Goal: Task Accomplishment & Management: Use online tool/utility

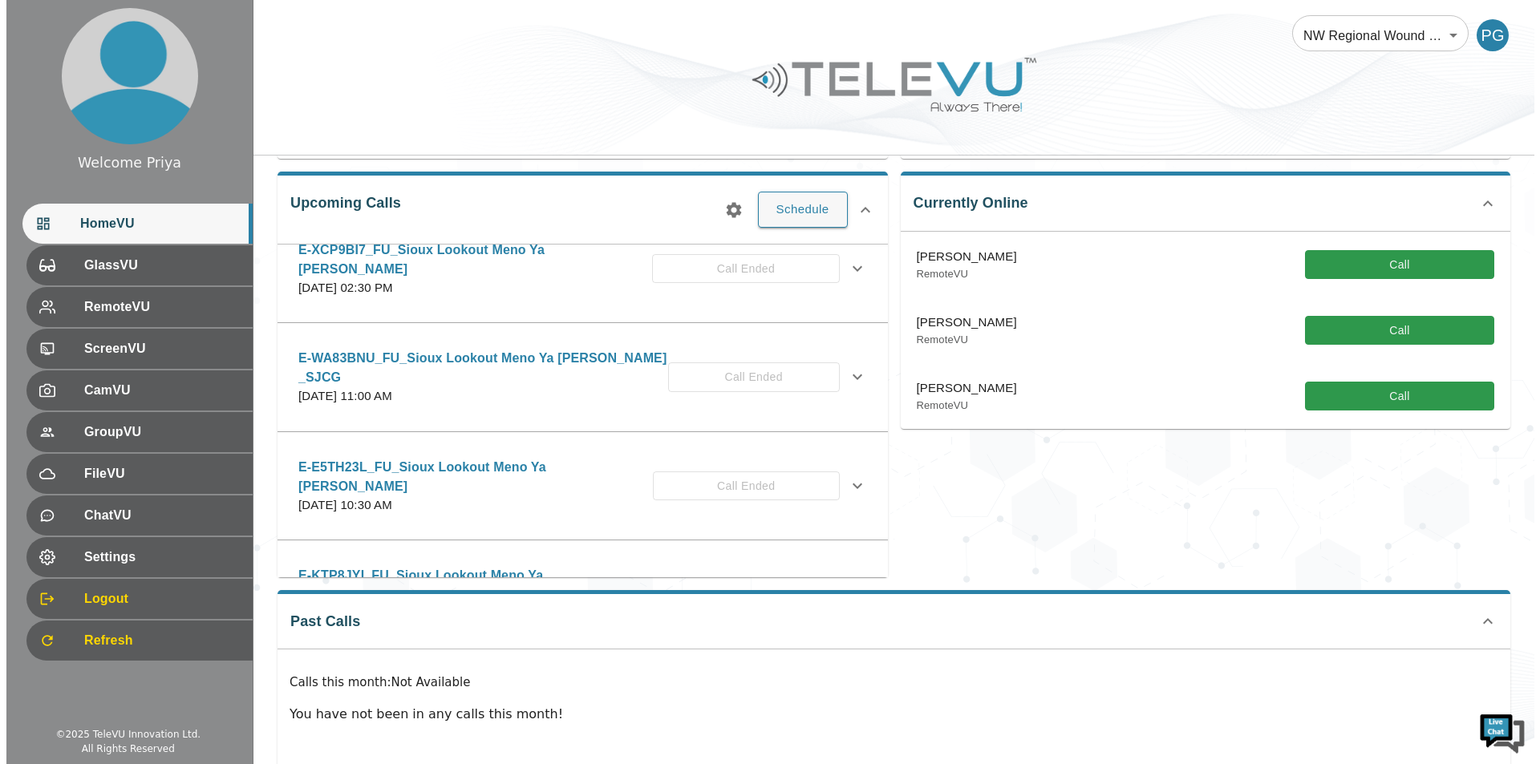
scroll to position [80, 0]
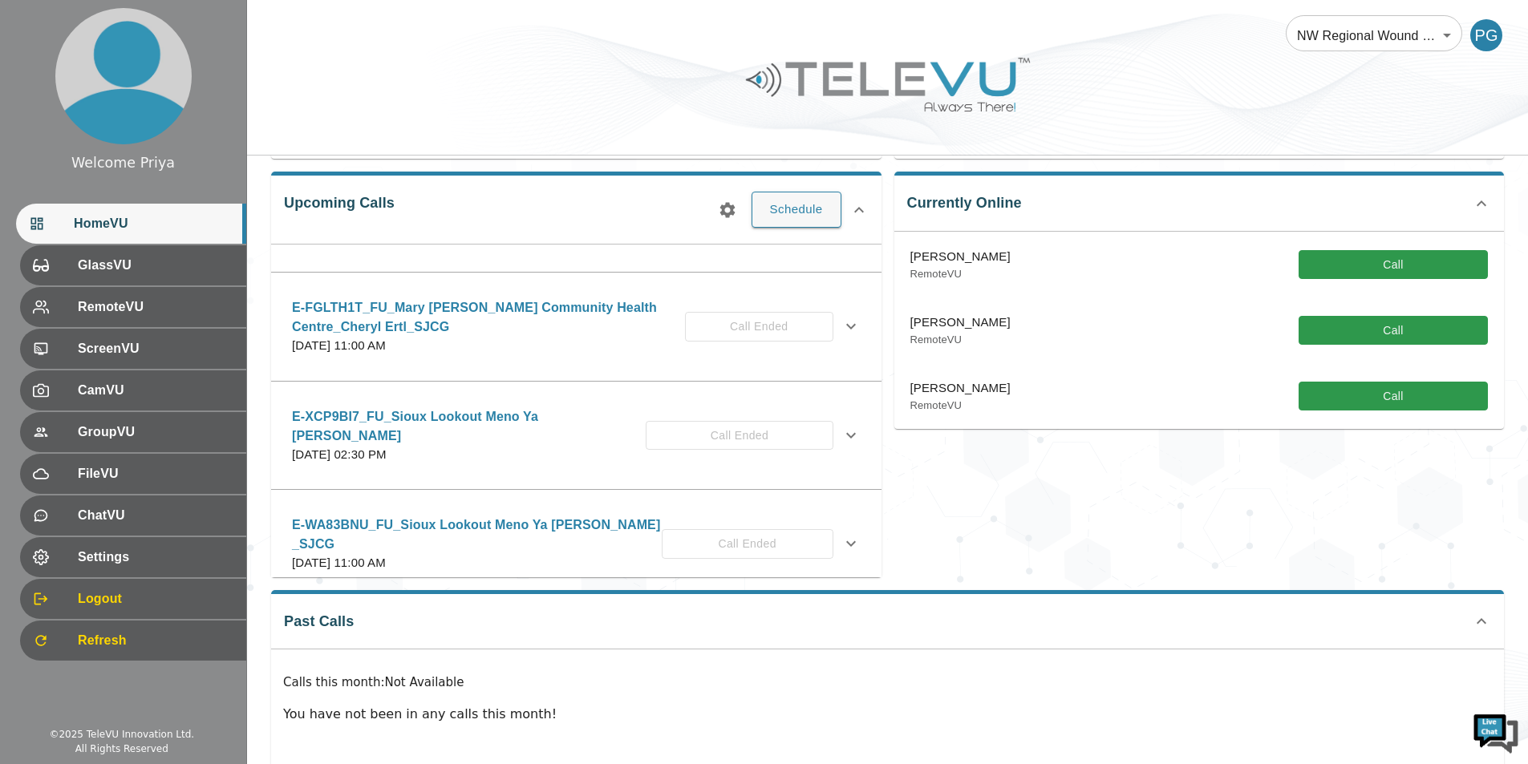
click at [738, 209] on button "button" at bounding box center [727, 210] width 32 height 32
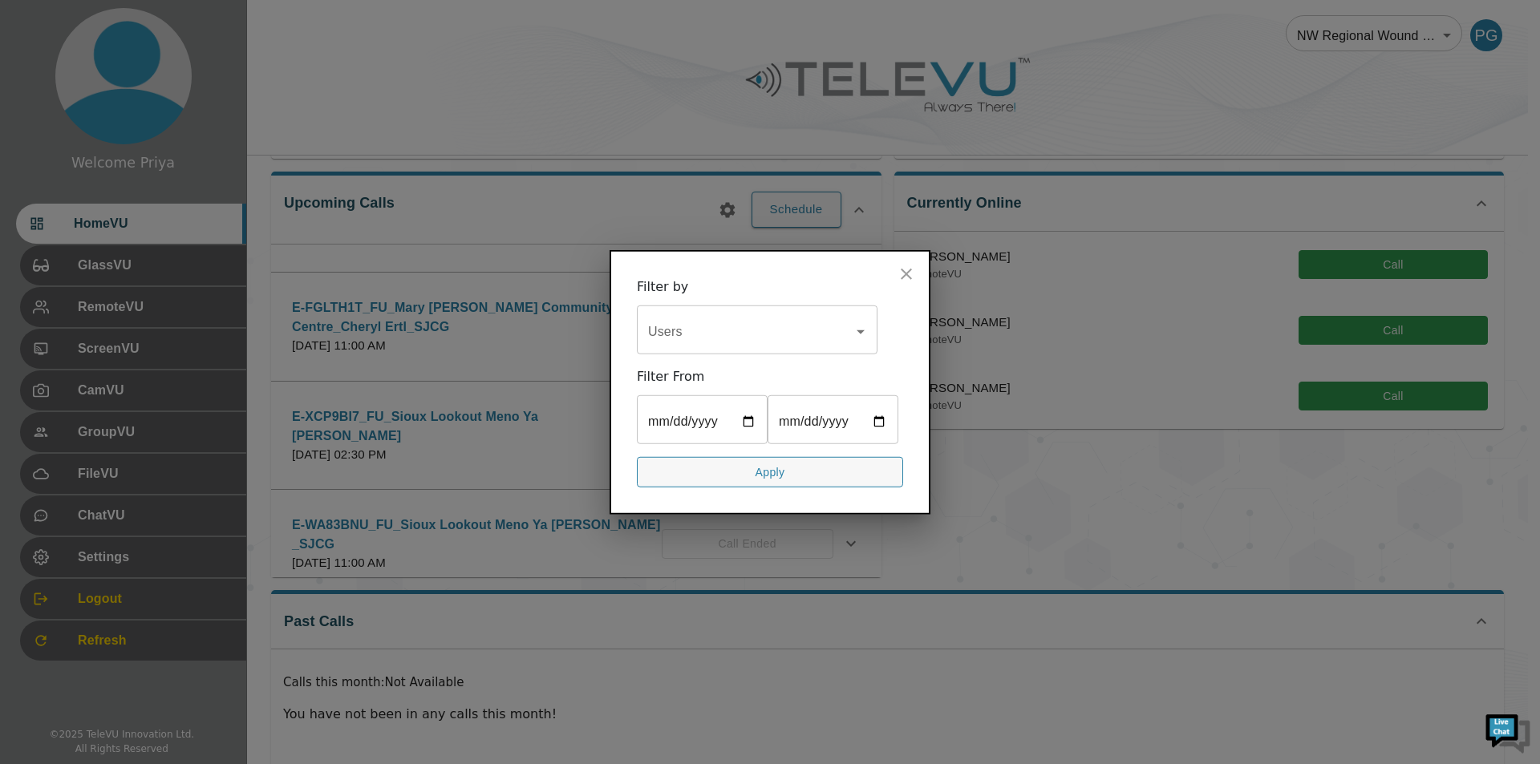
click at [730, 334] on input "Users" at bounding box center [745, 331] width 202 height 30
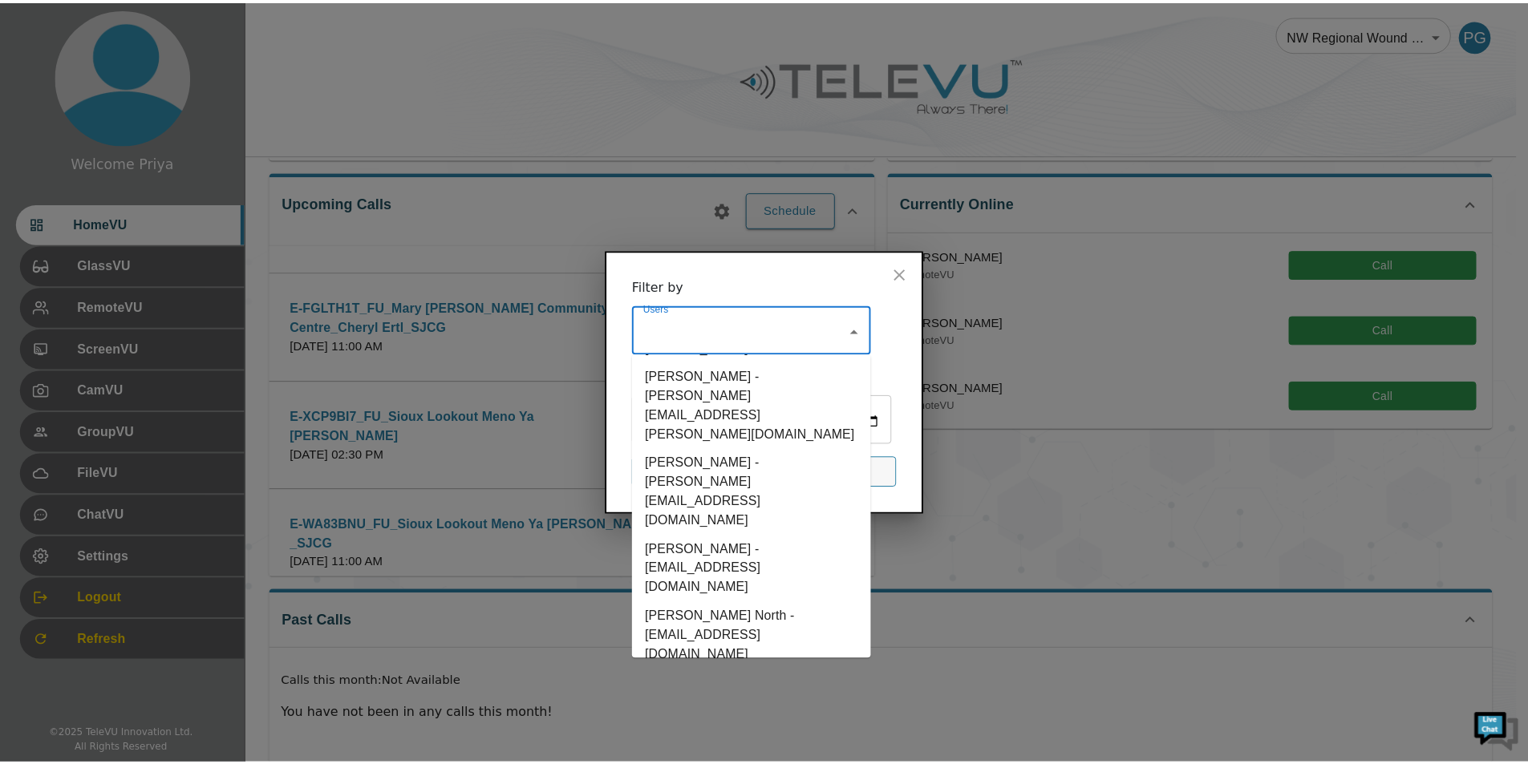
scroll to position [802, 0]
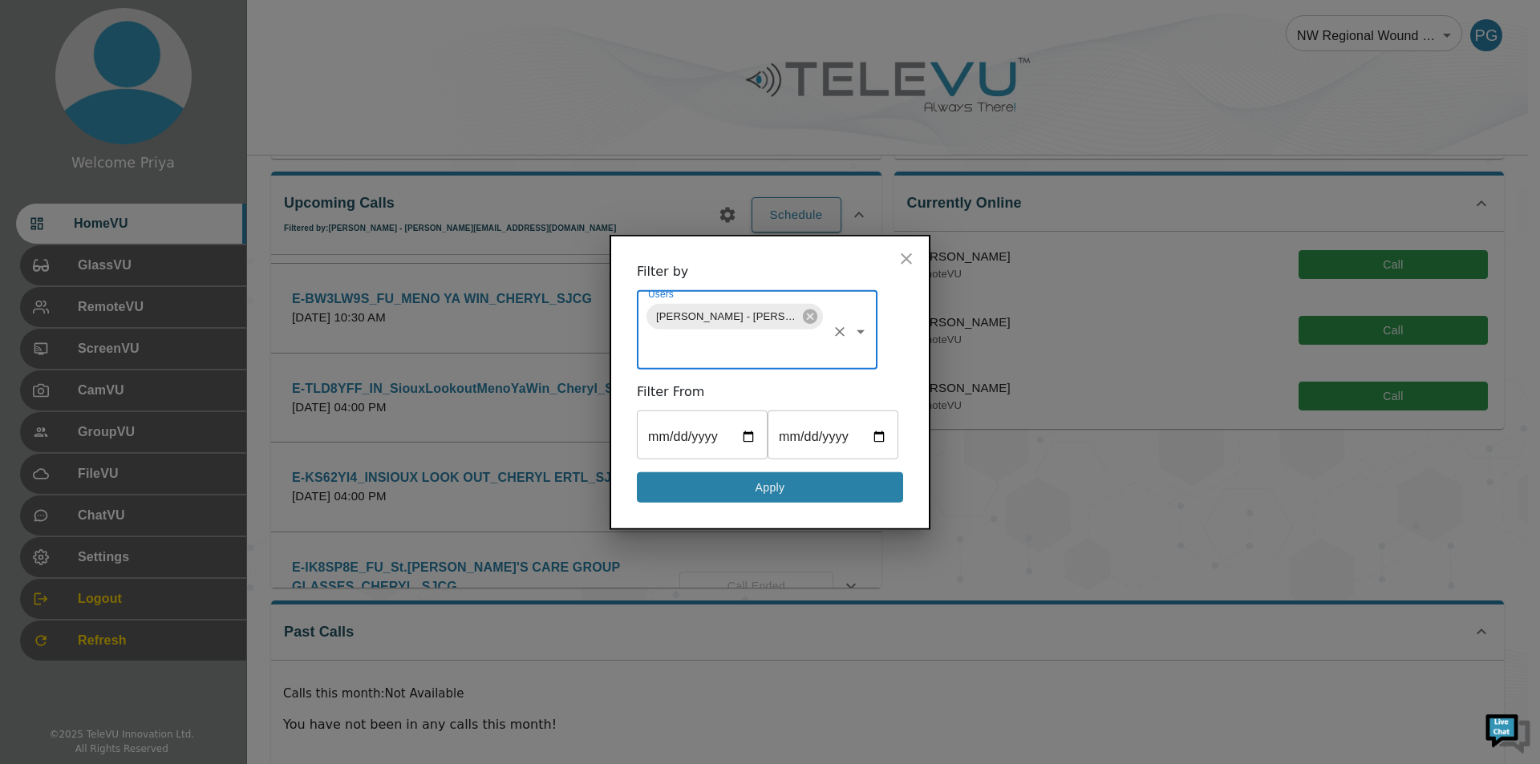
click at [726, 487] on button "Apply" at bounding box center [770, 487] width 266 height 31
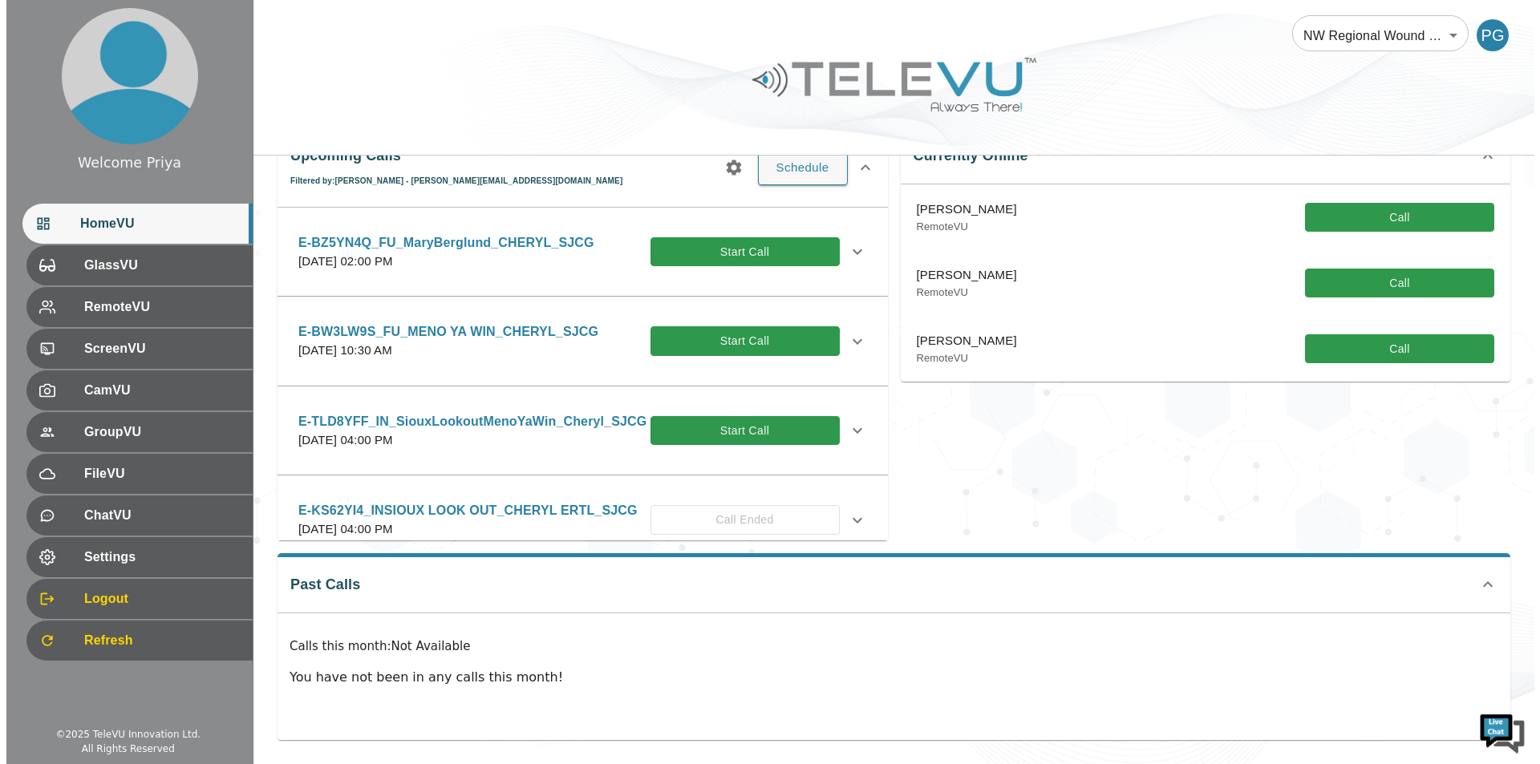
scroll to position [0, 0]
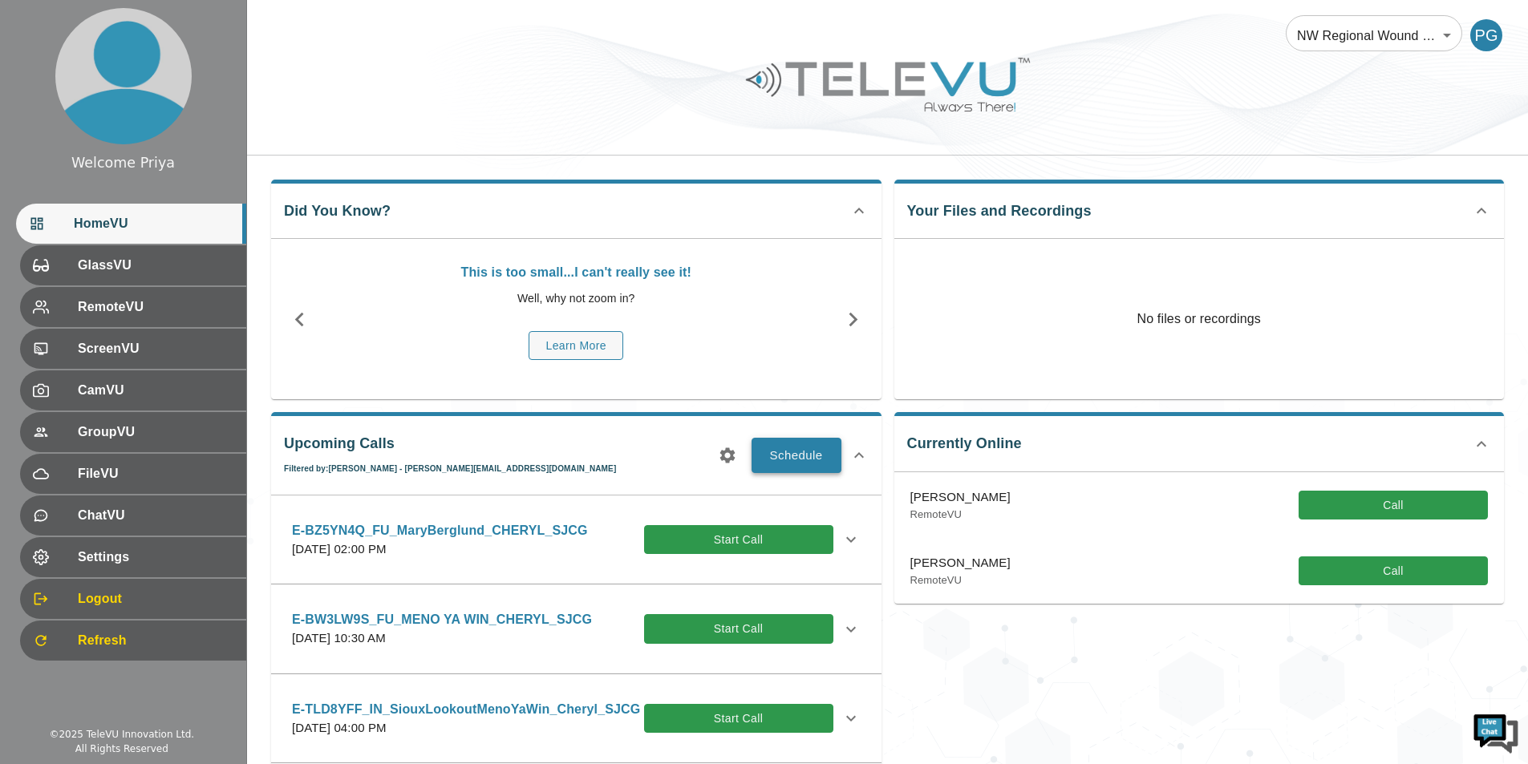
click at [816, 464] on button "Schedule" at bounding box center [797, 455] width 90 height 35
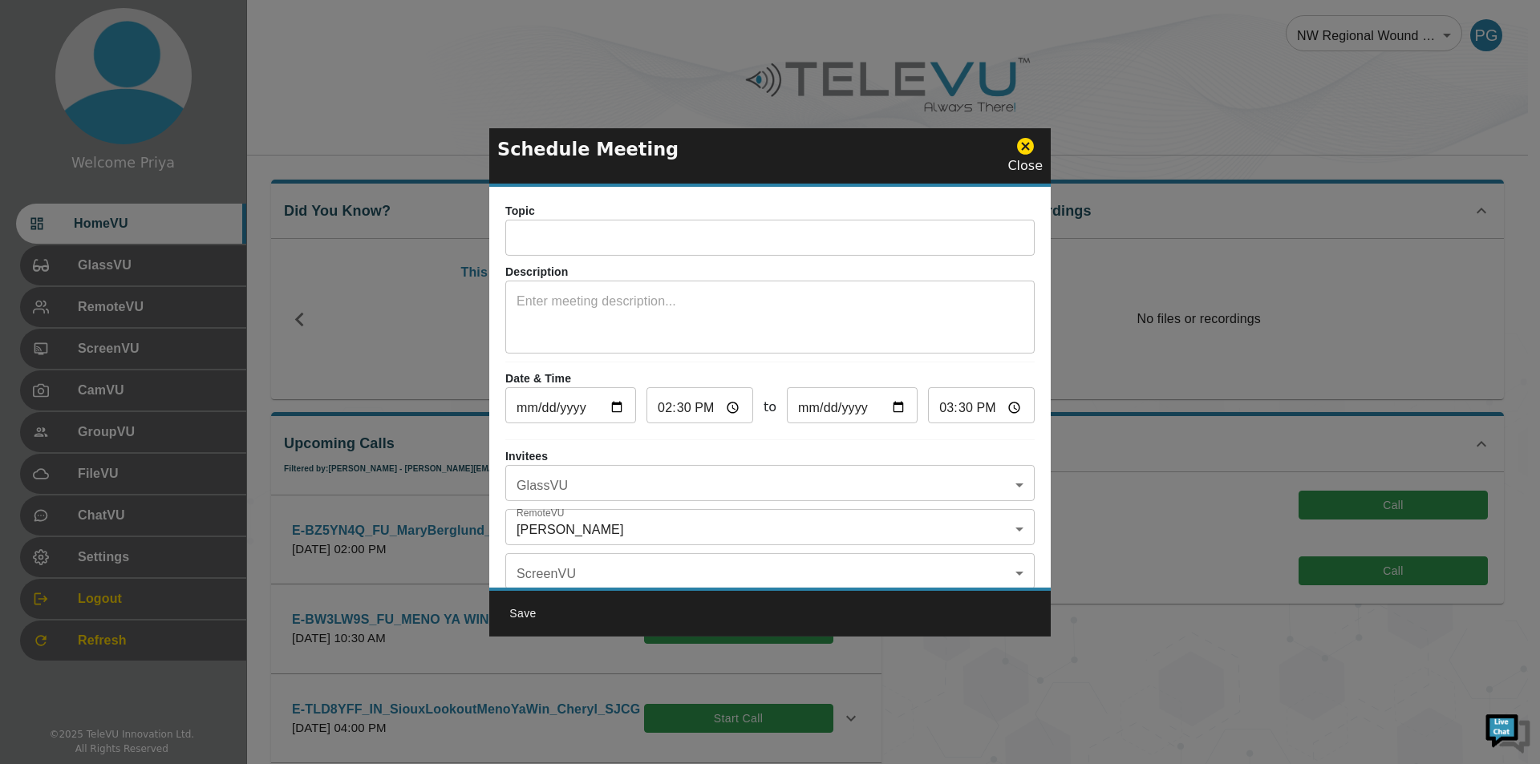
click at [590, 484] on body "Welcome Priya HomeVU GlassVU RemoteVU ScreenVU CamVU GroupVU FileVU ChatVU Sett…" at bounding box center [770, 526] width 1540 height 1052
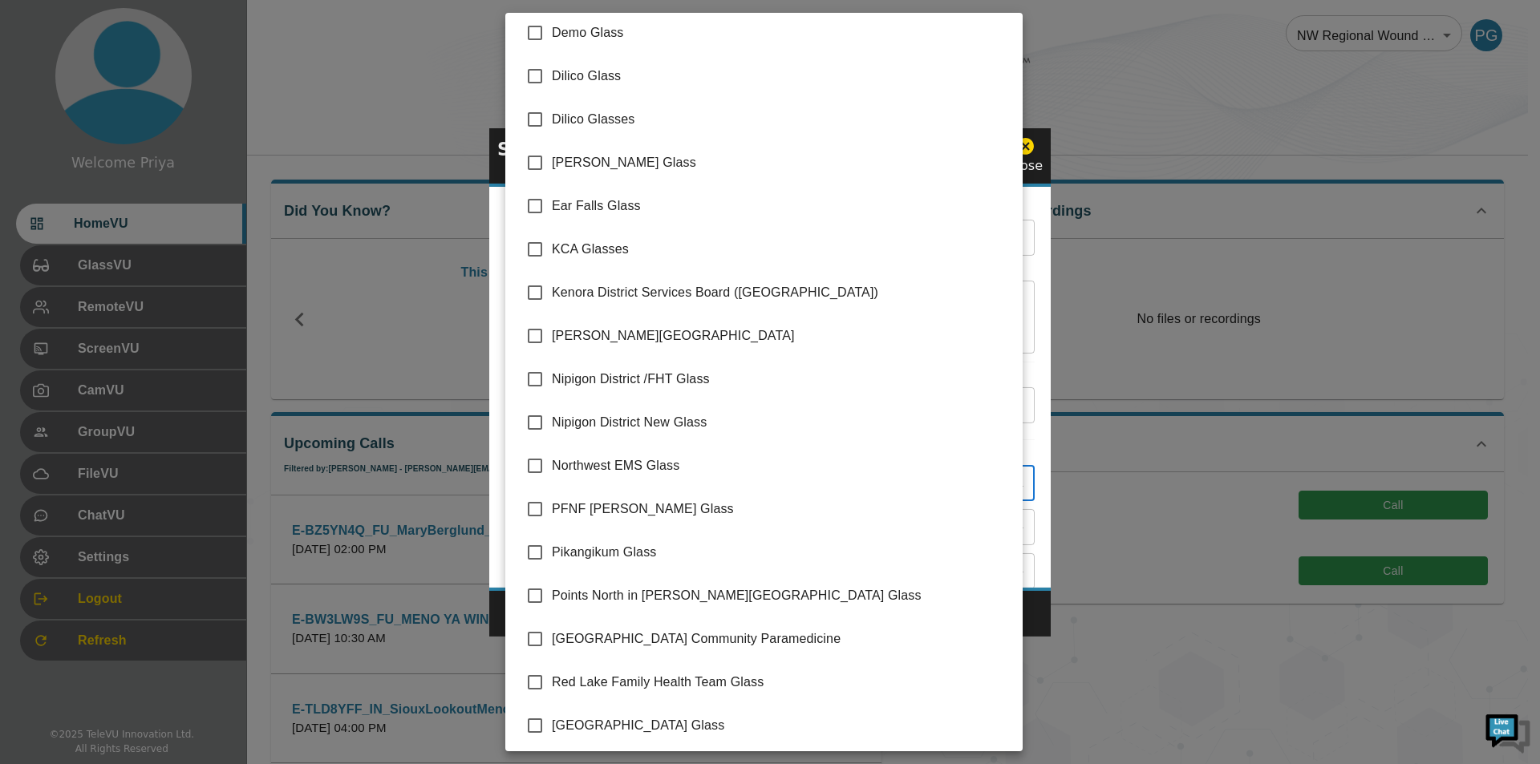
scroll to position [227, 0]
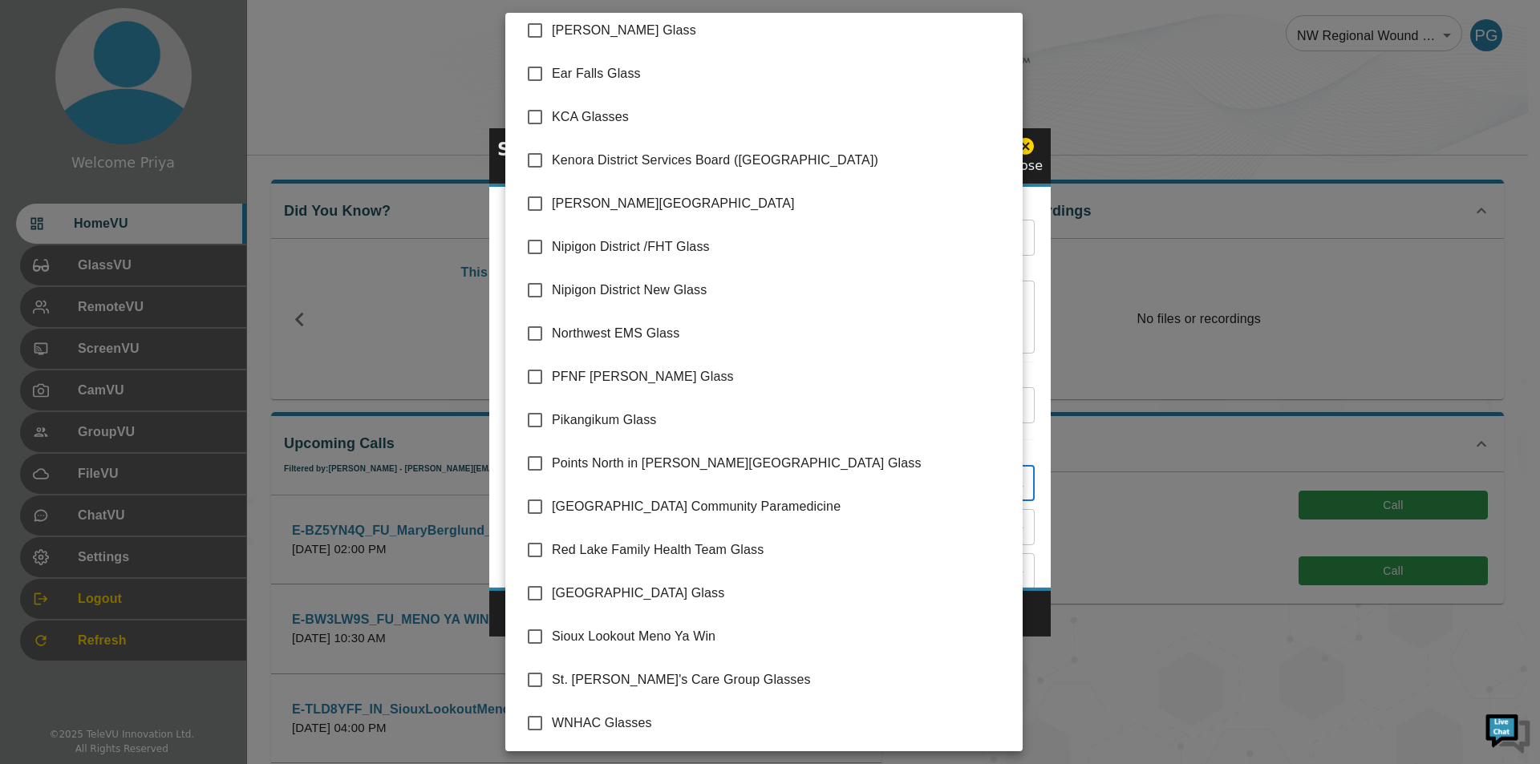
click at [533, 637] on input "checkbox" at bounding box center [535, 637] width 34 height 34
checkbox input "true"
type input "Sioux Lookout Meno Ya Win"
click at [1029, 499] on div at bounding box center [770, 382] width 1540 height 764
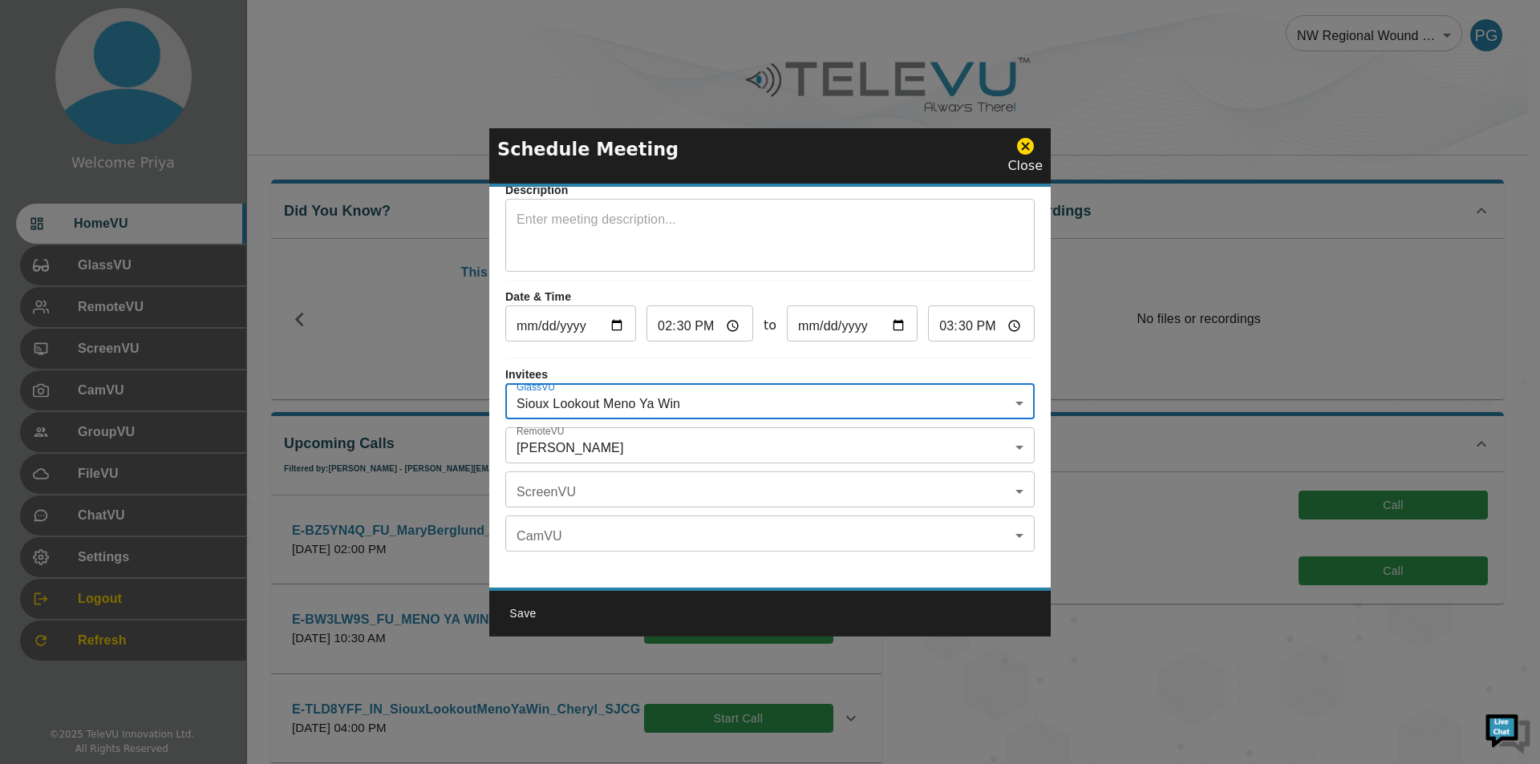
scroll to position [94, 0]
click at [683, 434] on body "Welcome Priya HomeVU GlassVU RemoteVU ScreenVU CamVU GroupVU FileVU ChatVU Sett…" at bounding box center [770, 526] width 1540 height 1052
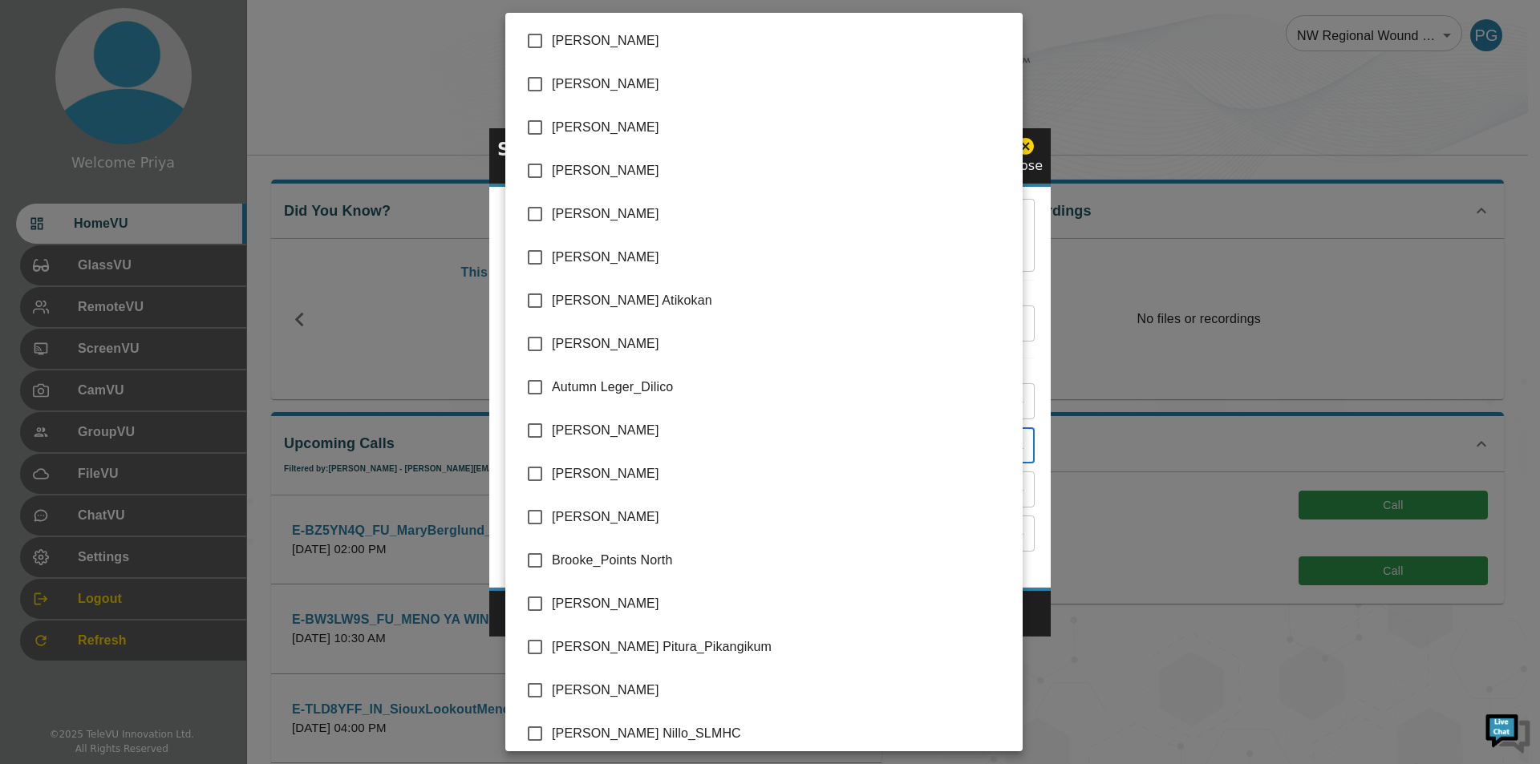
scroll to position [3168, 0]
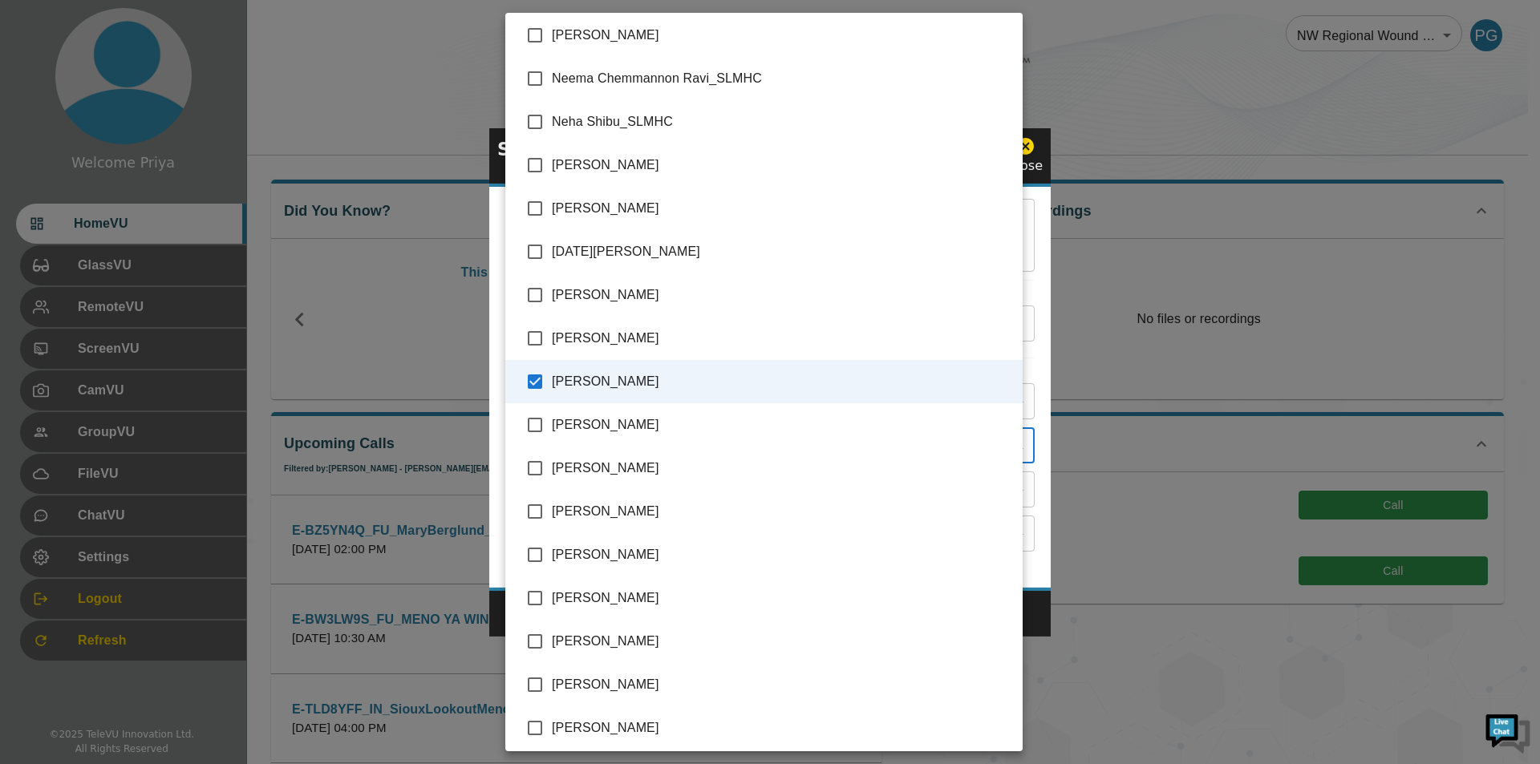
click at [533, 380] on input "checkbox" at bounding box center [535, 382] width 34 height 34
checkbox input "false"
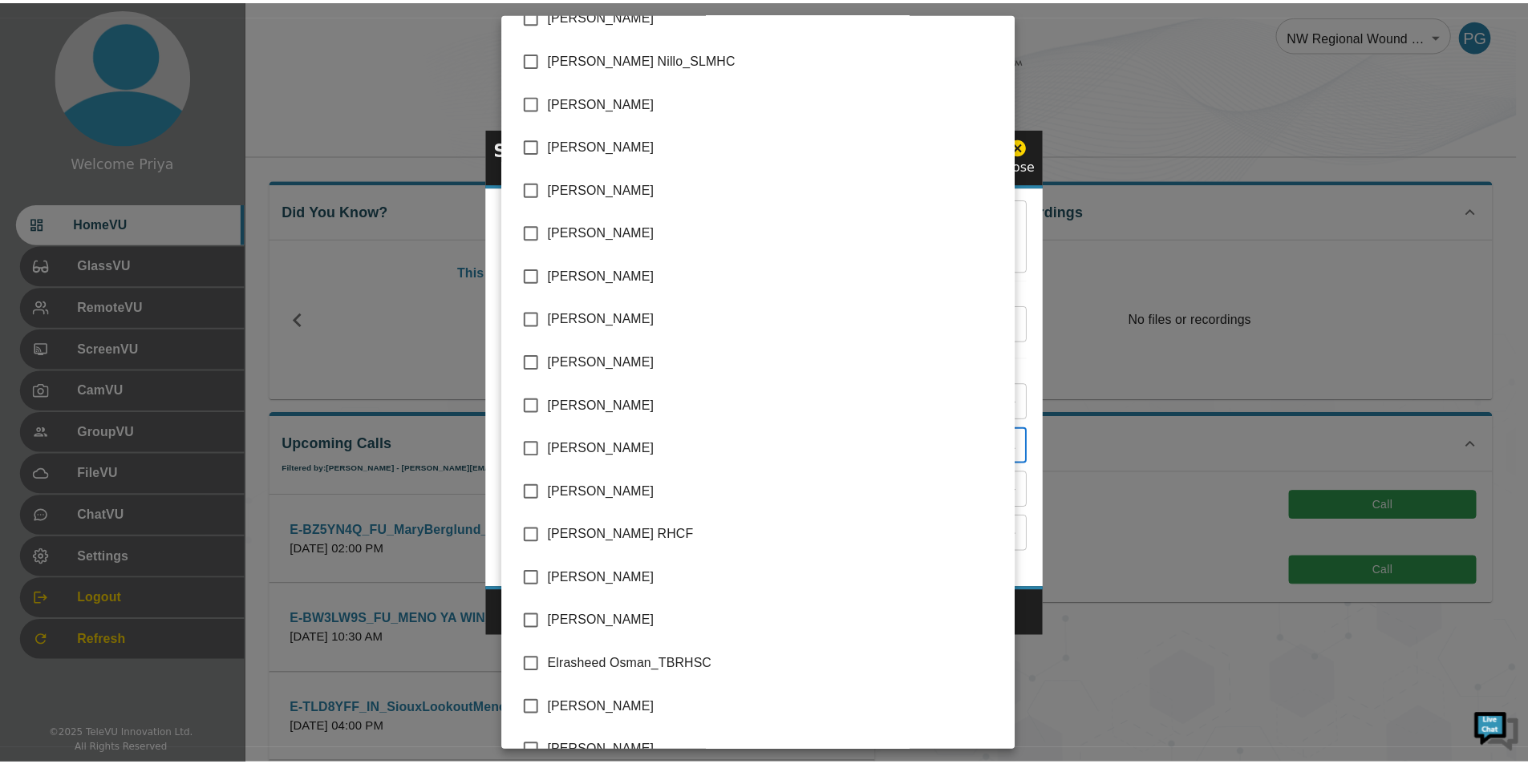
scroll to position [401, 0]
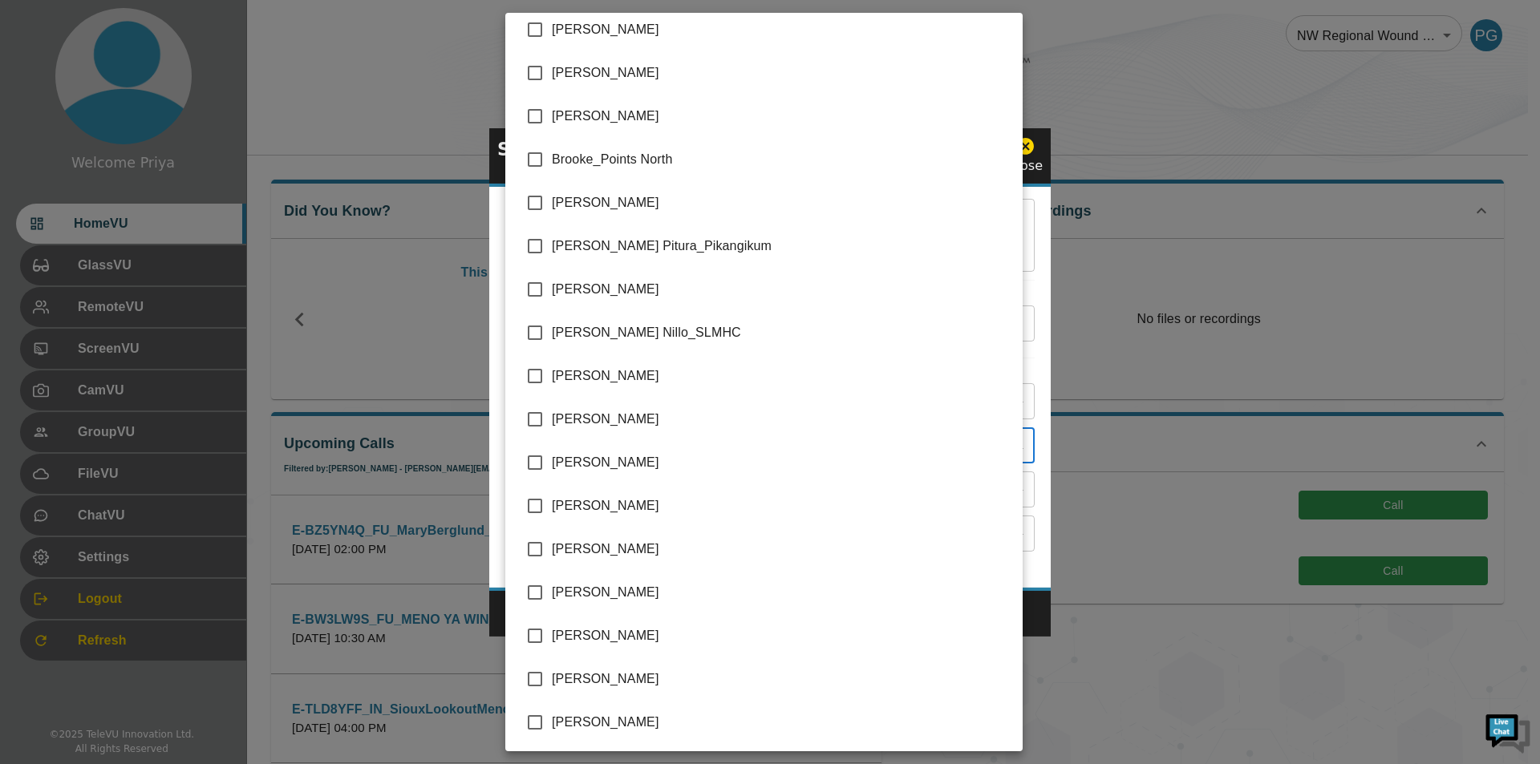
click at [1029, 267] on div at bounding box center [770, 382] width 1540 height 764
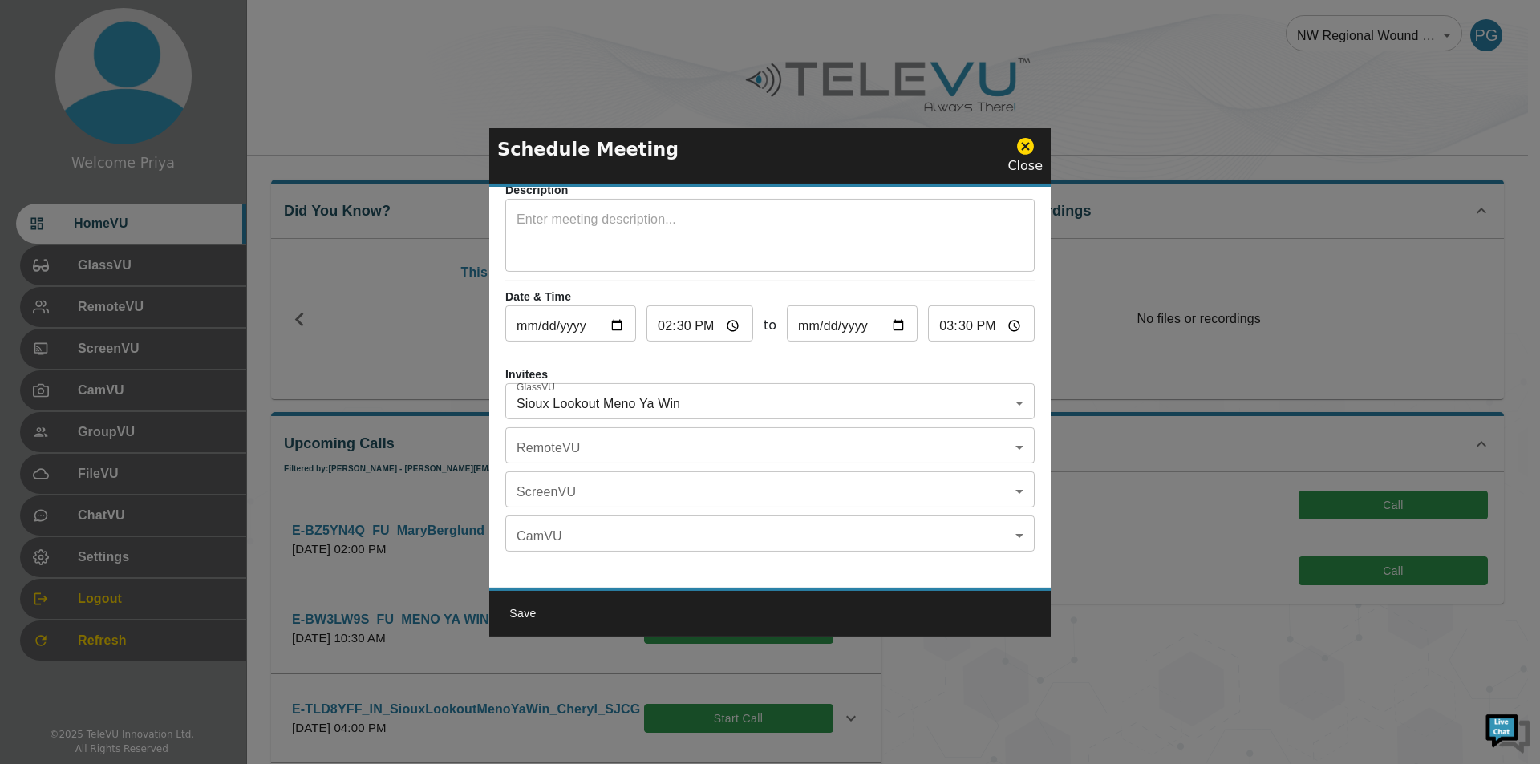
click at [1027, 150] on icon at bounding box center [1025, 146] width 17 height 17
